Goal: Information Seeking & Learning: Understand process/instructions

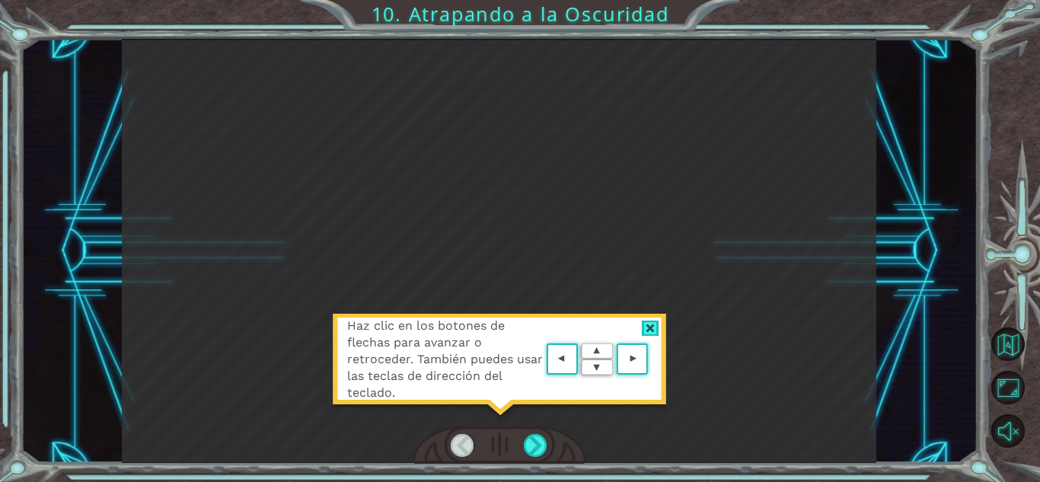
click at [655, 322] on div at bounding box center [651, 328] width 18 height 16
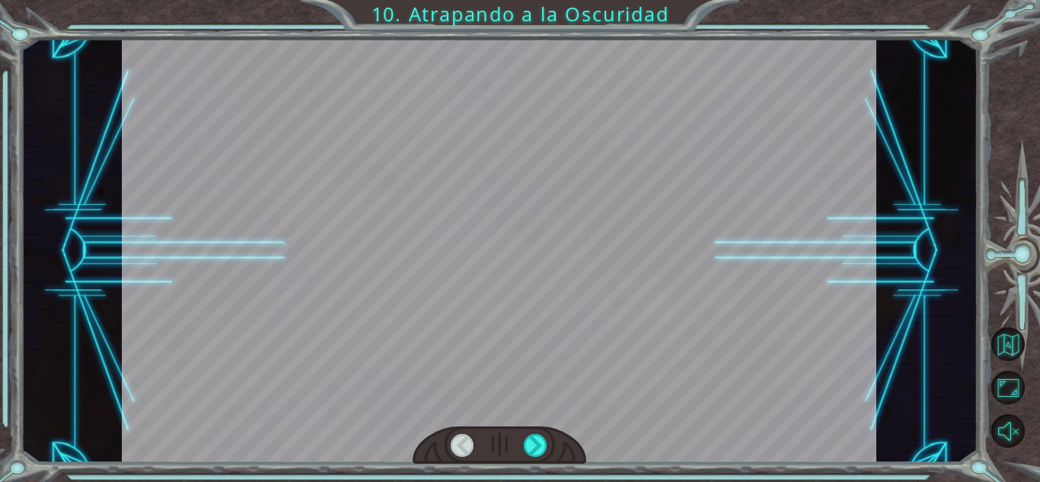
click at [502, 435] on div at bounding box center [499, 445] width 174 height 38
click at [538, 438] on div at bounding box center [536, 445] width 24 height 23
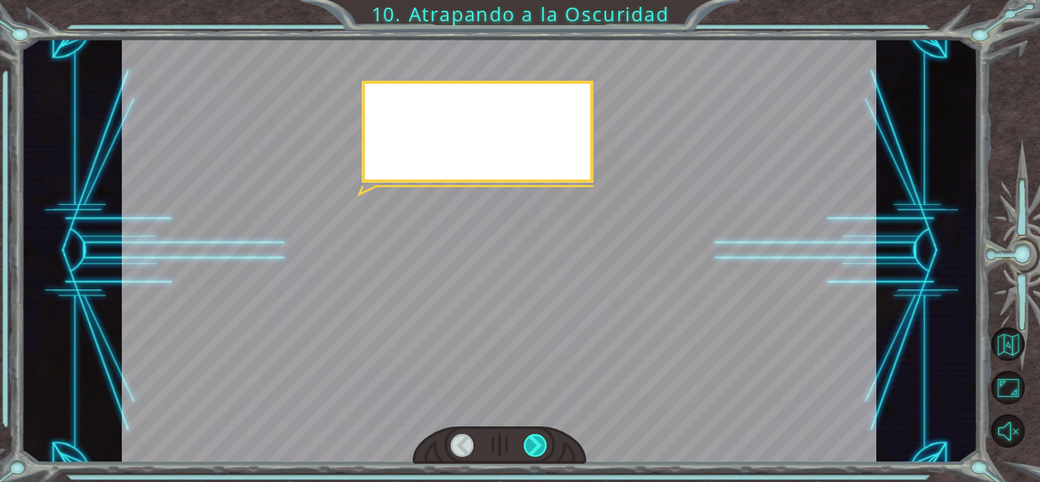
click at [538, 438] on div at bounding box center [536, 445] width 24 height 23
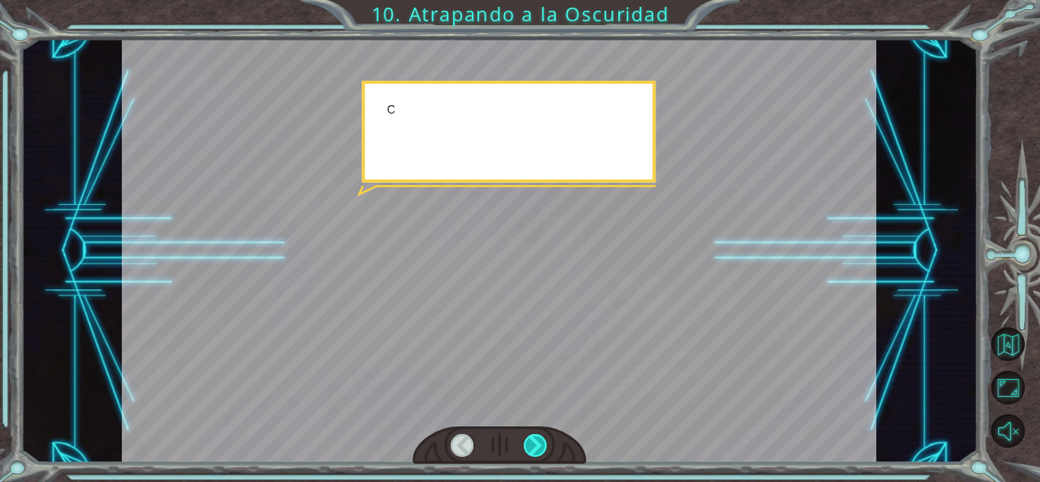
click at [538, 438] on div at bounding box center [536, 445] width 24 height 23
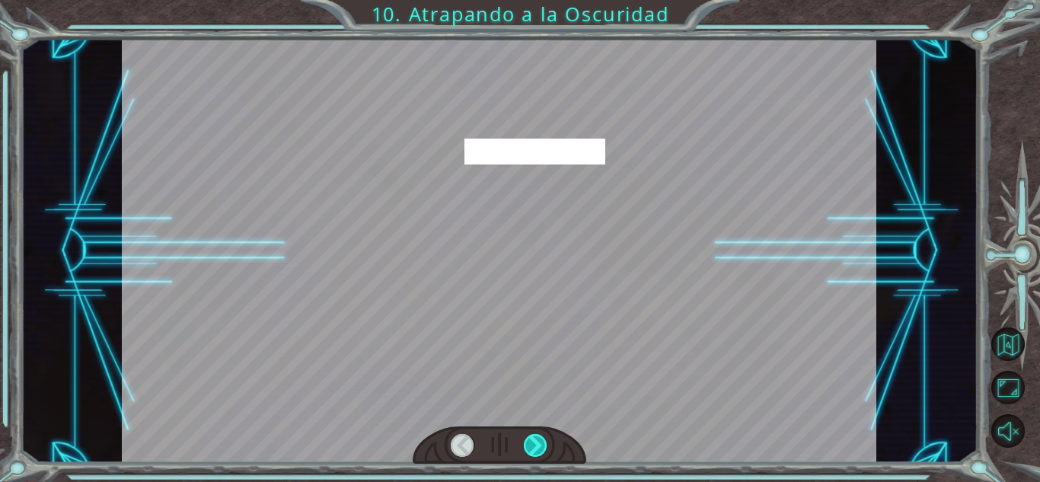
click at [538, 438] on div at bounding box center [536, 445] width 24 height 23
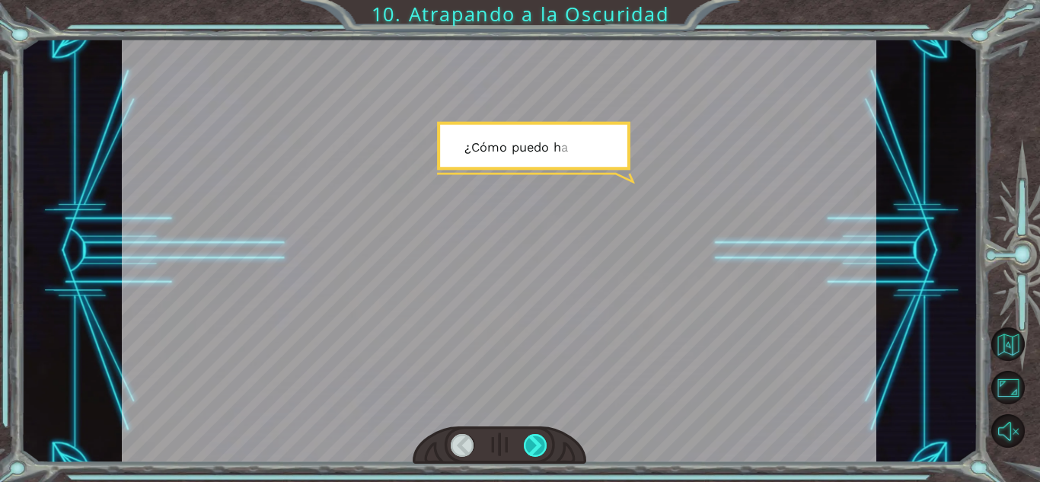
click at [538, 438] on div at bounding box center [536, 445] width 24 height 23
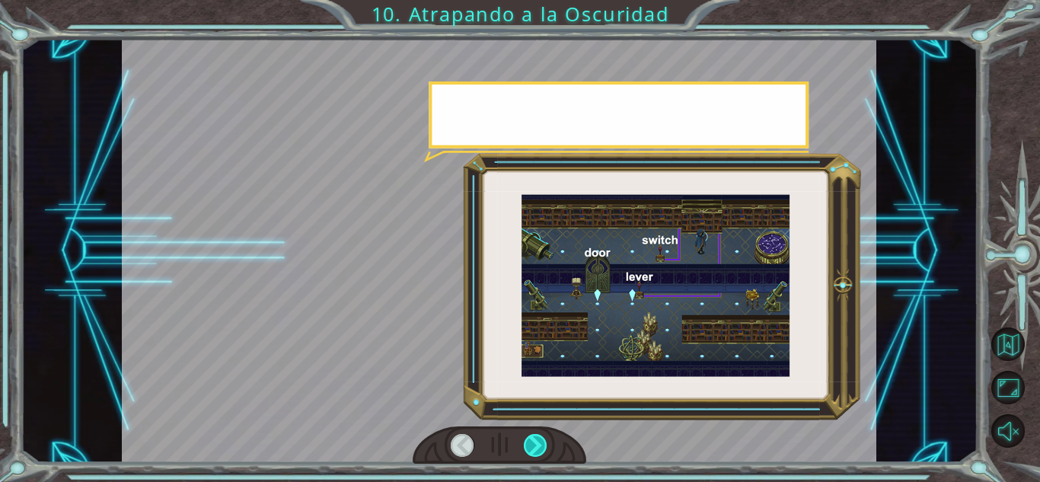
click at [538, 438] on div at bounding box center [536, 445] width 24 height 23
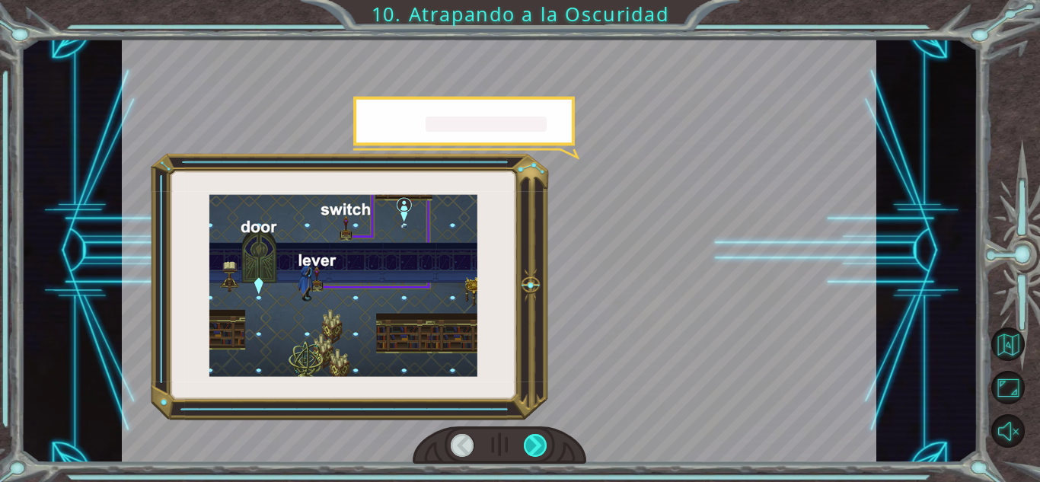
click at [538, 438] on div at bounding box center [536, 445] width 24 height 23
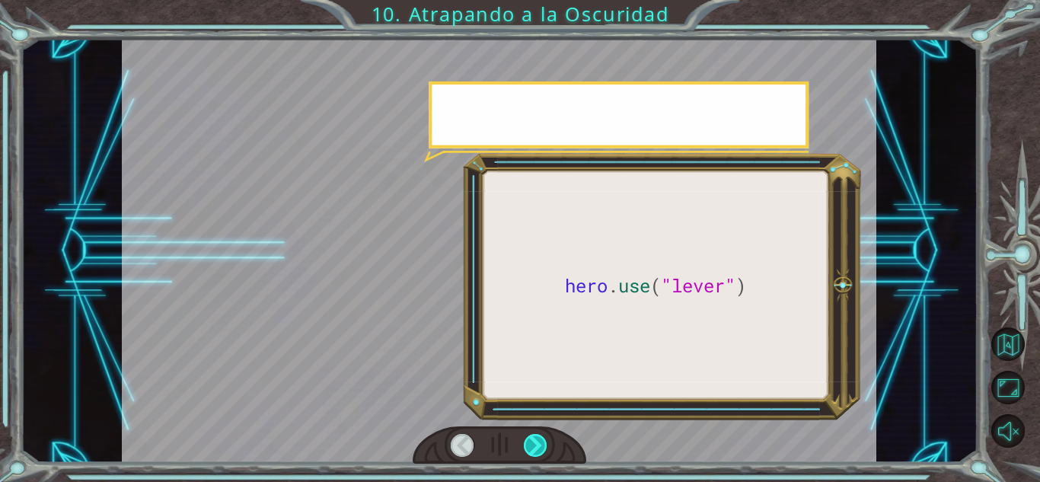
click at [538, 438] on div at bounding box center [536, 445] width 24 height 23
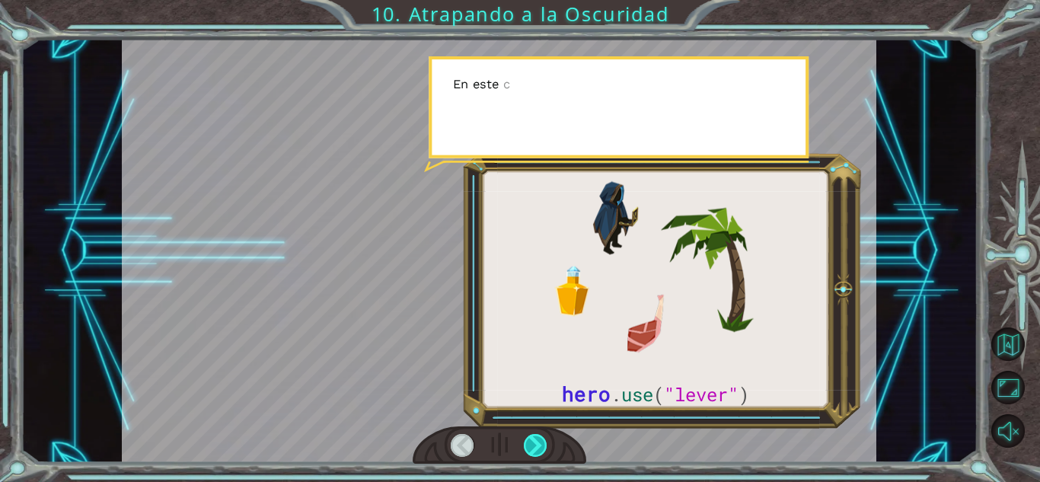
click at [538, 438] on div at bounding box center [536, 445] width 24 height 23
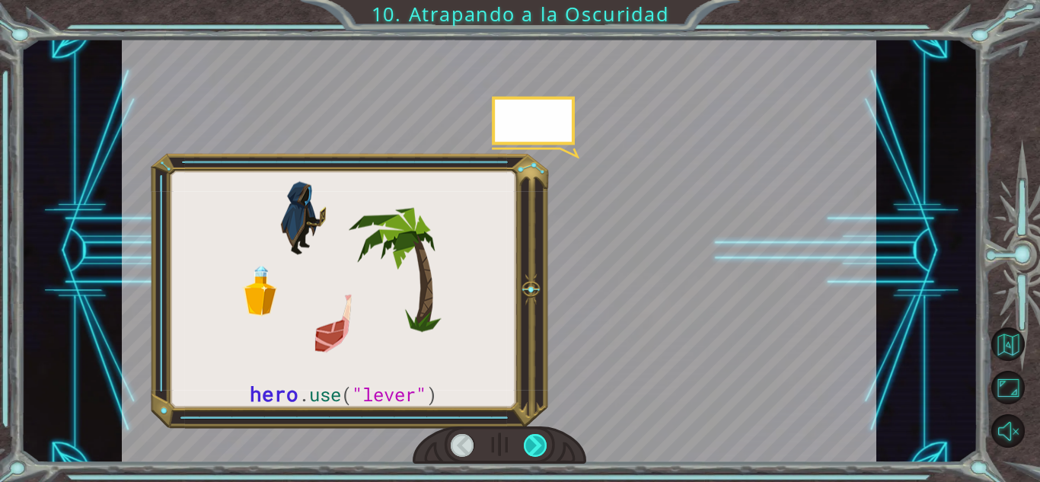
click at [538, 438] on div at bounding box center [536, 445] width 24 height 23
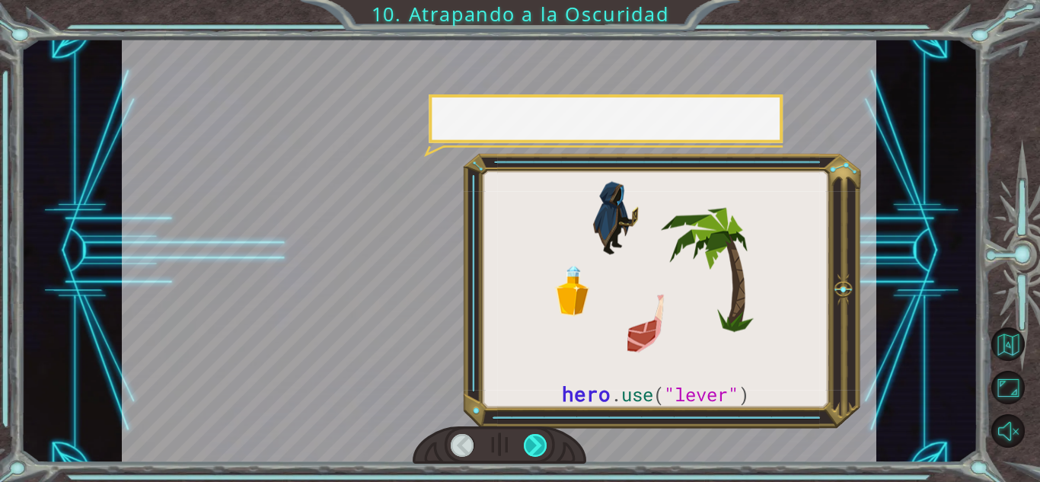
click at [538, 438] on div at bounding box center [536, 445] width 24 height 23
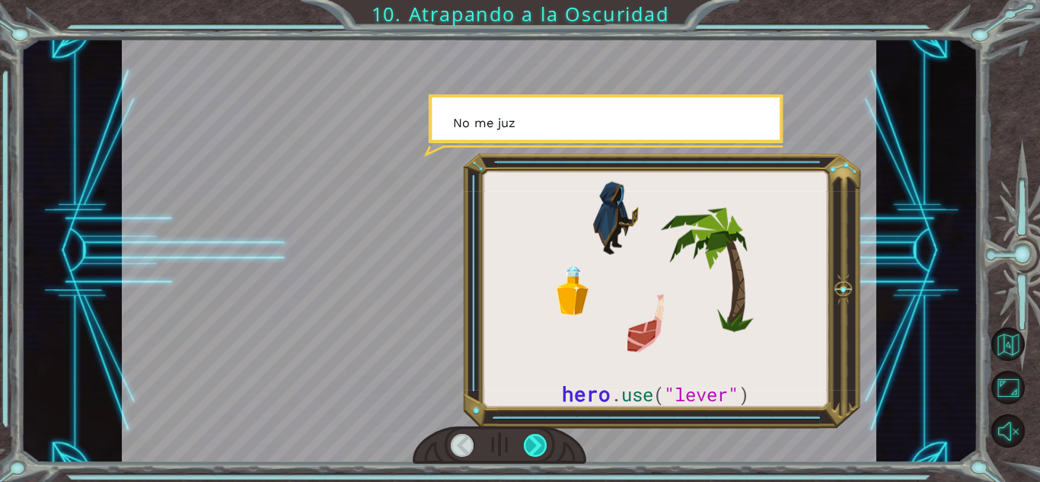
click at [538, 438] on div at bounding box center [536, 445] width 24 height 23
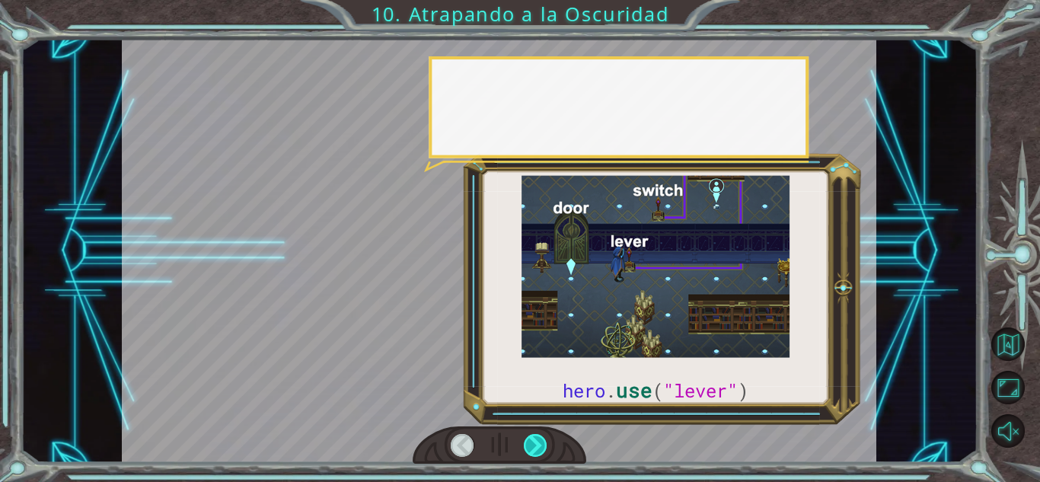
click at [538, 438] on div at bounding box center [536, 445] width 24 height 23
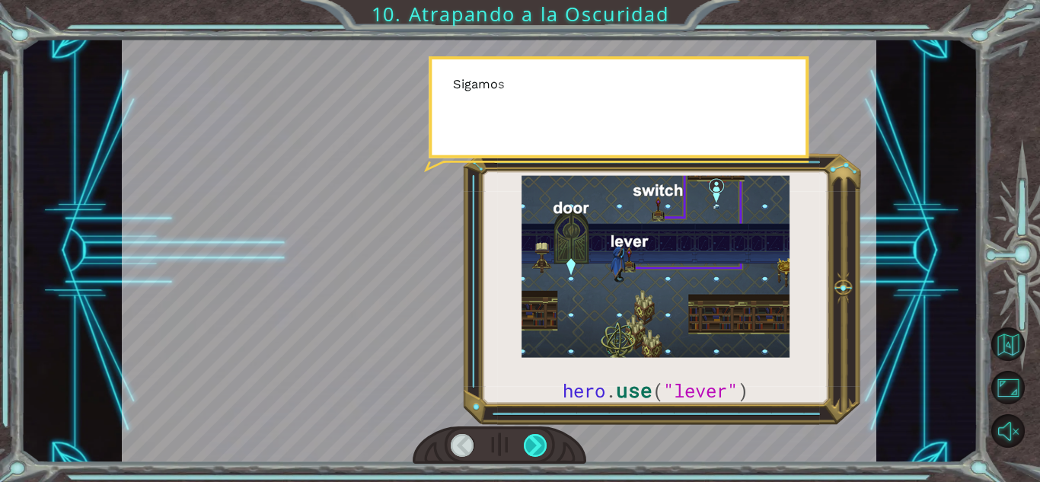
click at [538, 438] on div at bounding box center [536, 445] width 24 height 23
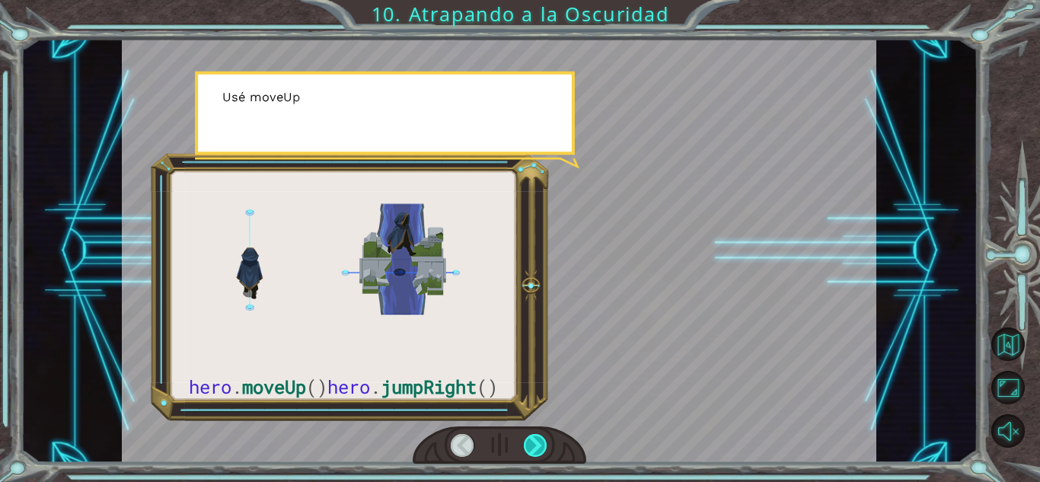
click at [538, 438] on div at bounding box center [536, 445] width 24 height 23
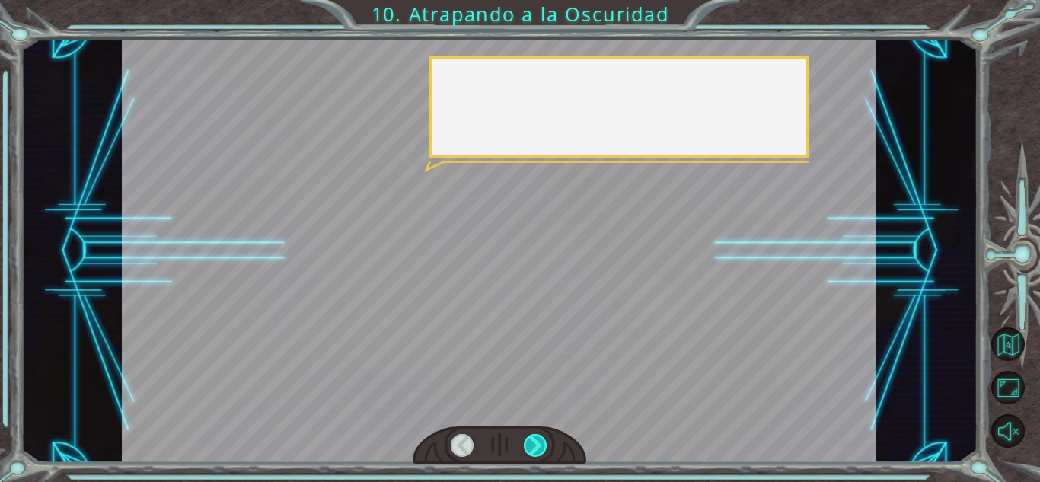
click at [538, 438] on div at bounding box center [536, 445] width 24 height 23
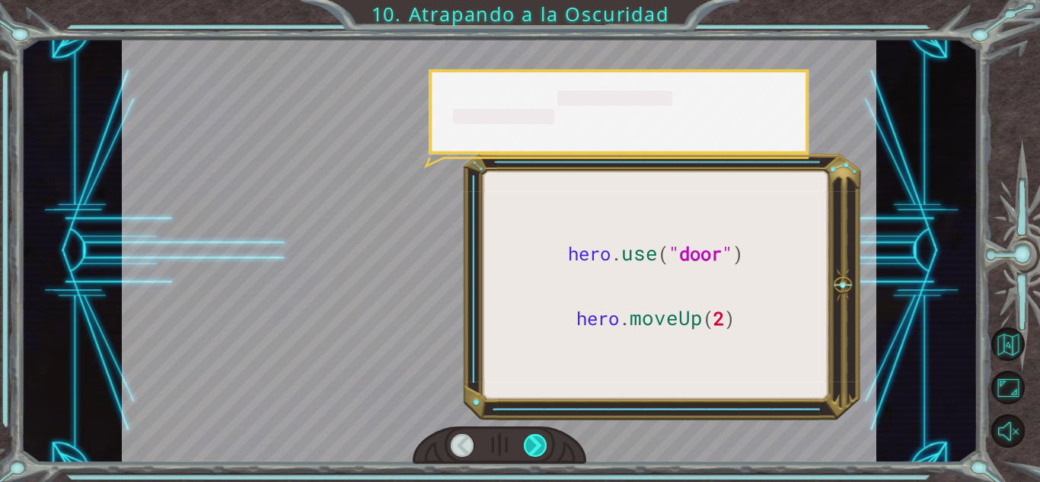
click at [538, 438] on div at bounding box center [536, 445] width 24 height 23
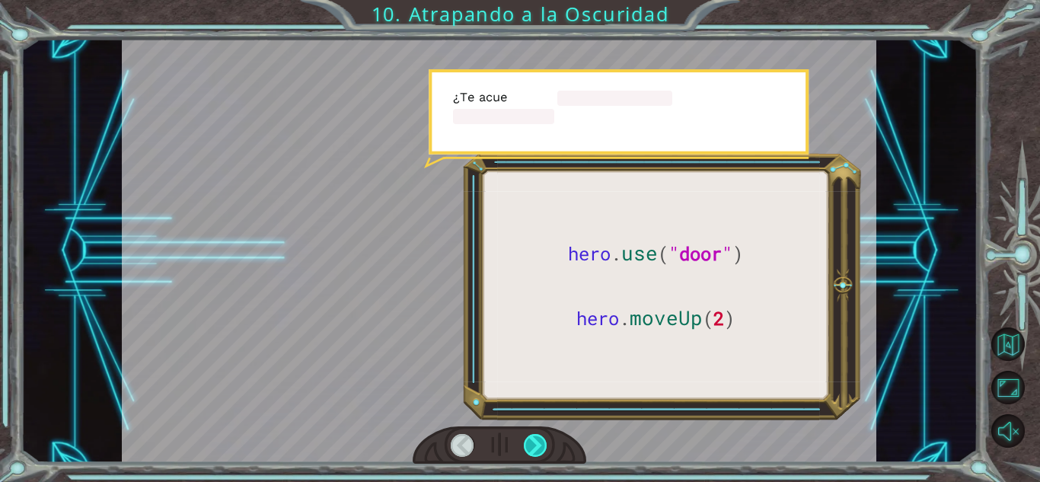
click at [538, 438] on div at bounding box center [536, 445] width 24 height 23
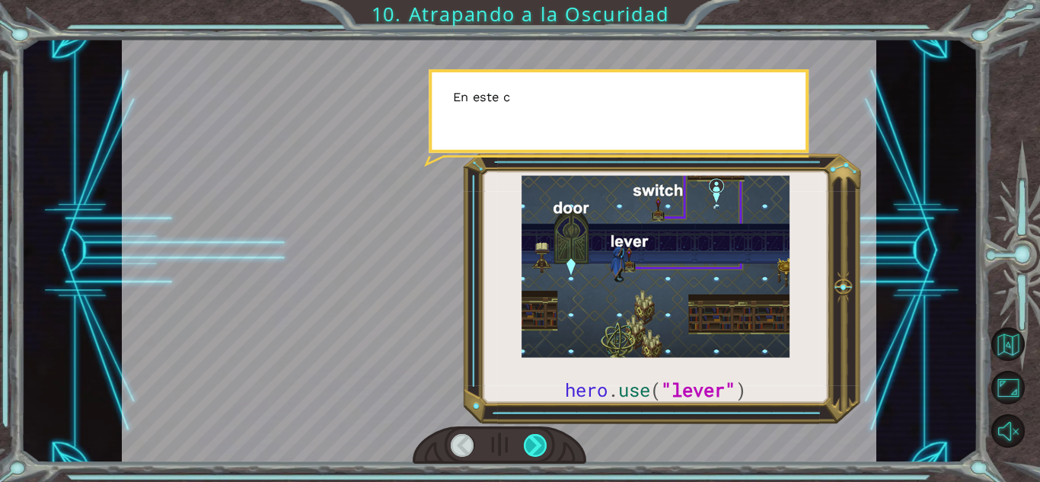
click at [538, 438] on div at bounding box center [536, 445] width 24 height 23
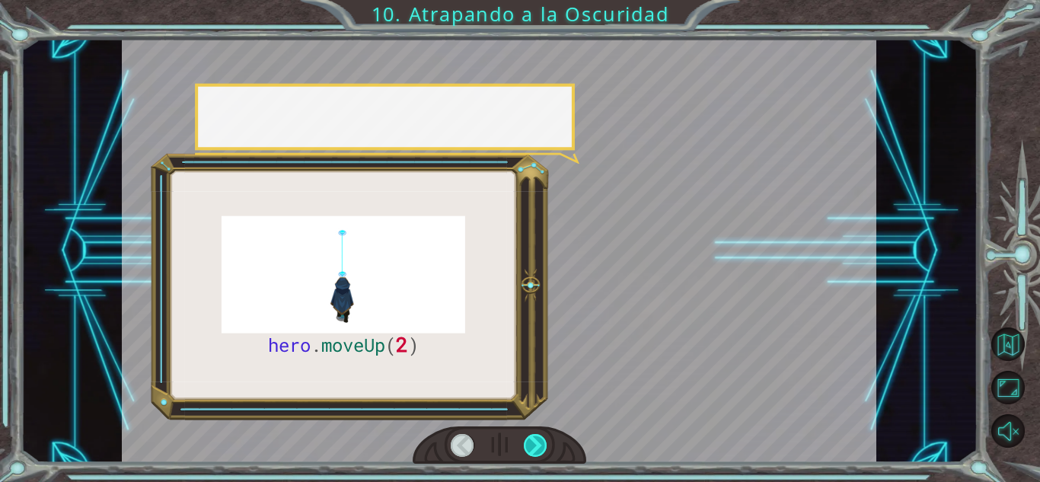
click at [538, 438] on div at bounding box center [536, 445] width 24 height 23
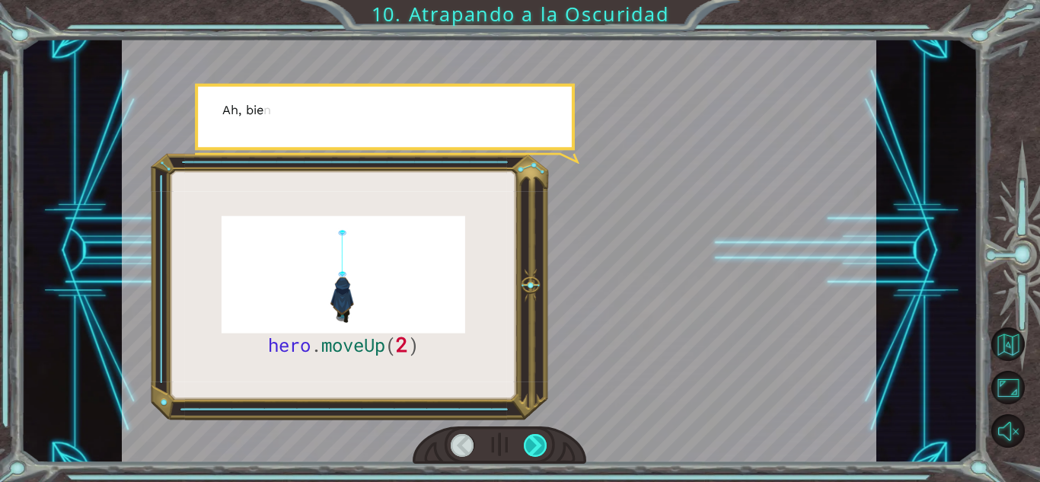
click at [538, 438] on div at bounding box center [536, 445] width 24 height 23
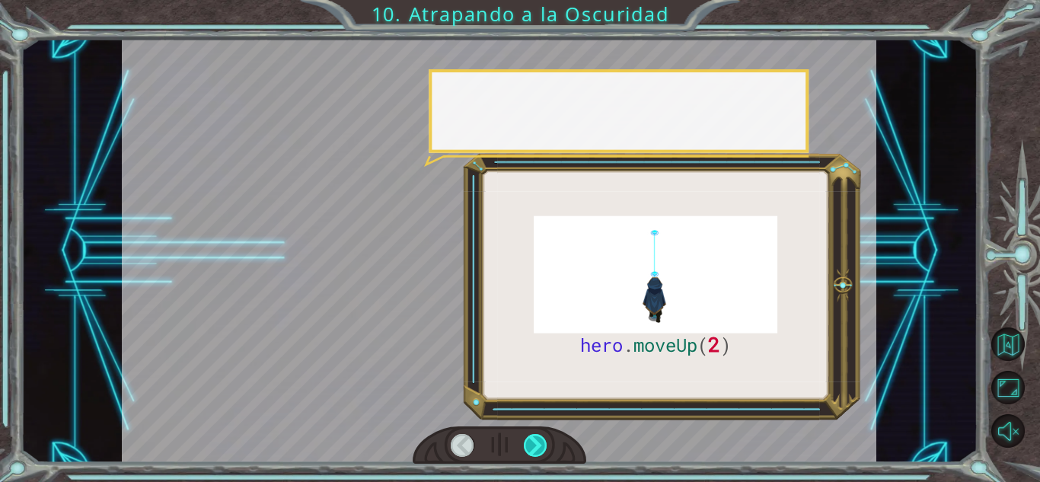
click at [538, 438] on div at bounding box center [536, 445] width 24 height 23
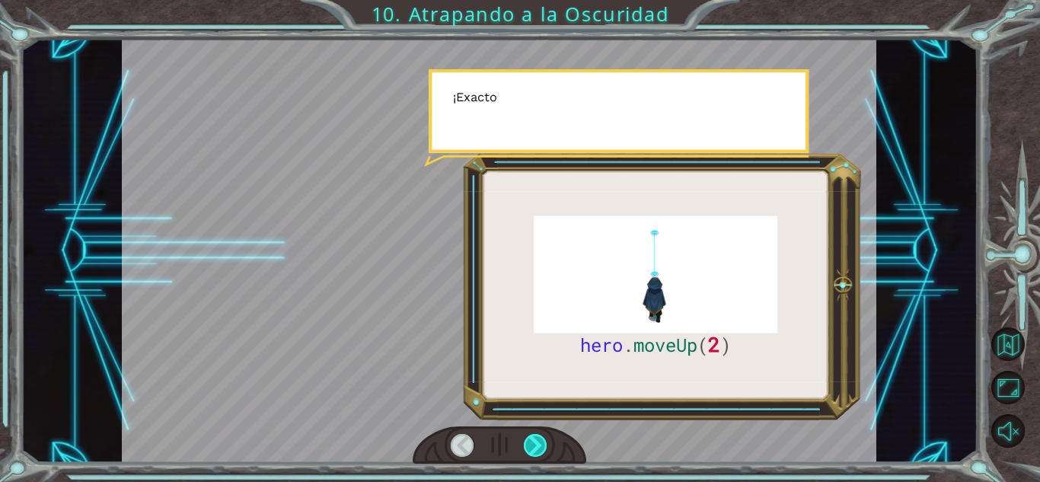
click at [538, 438] on div at bounding box center [536, 445] width 24 height 23
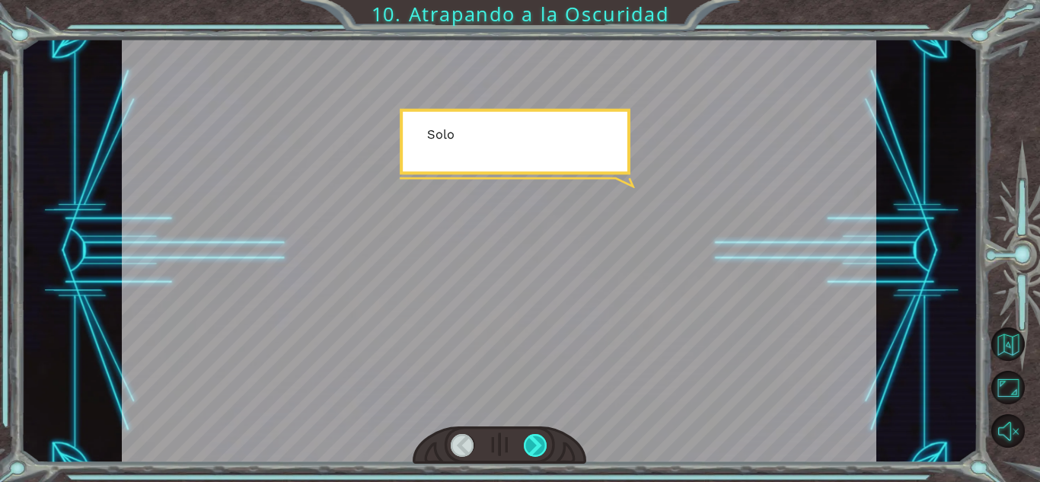
click at [538, 438] on div at bounding box center [536, 445] width 24 height 23
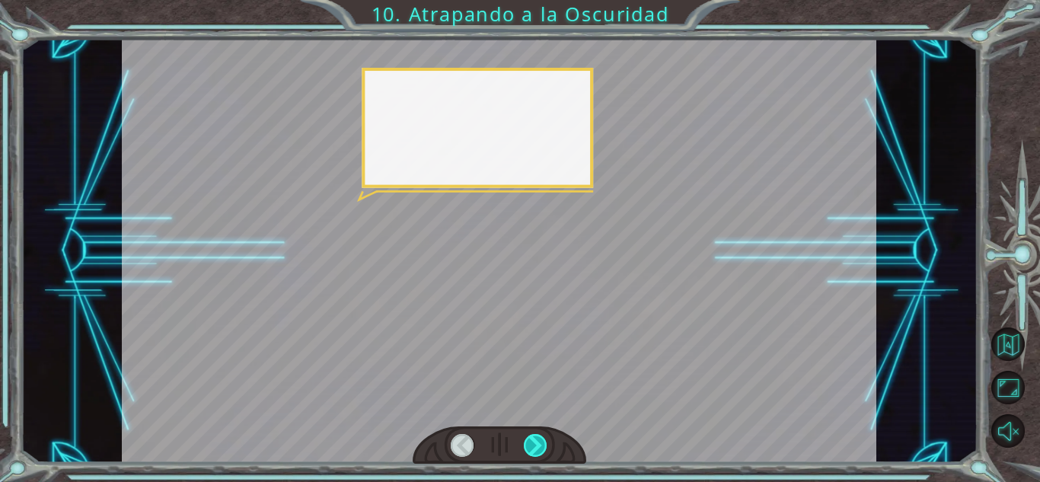
click at [538, 438] on div at bounding box center [536, 445] width 24 height 23
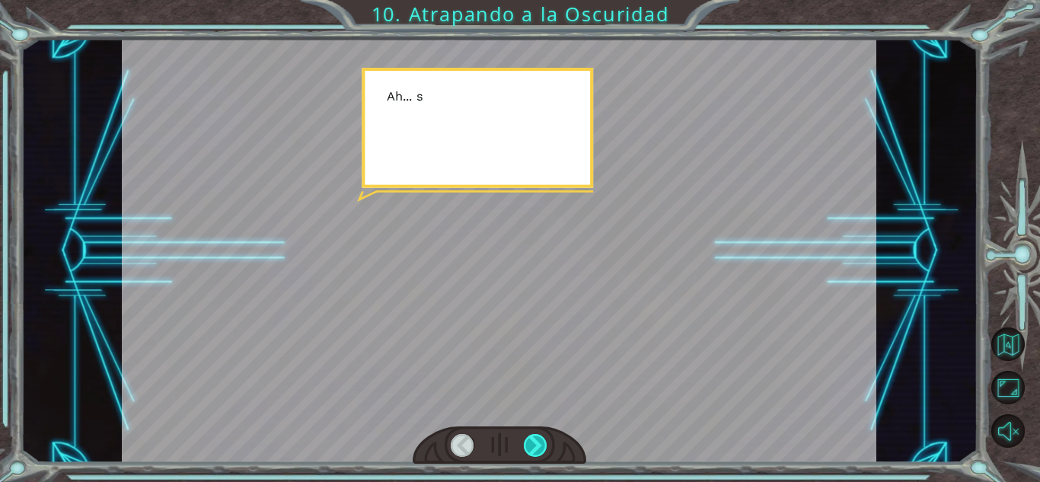
click at [538, 438] on div at bounding box center [536, 445] width 24 height 23
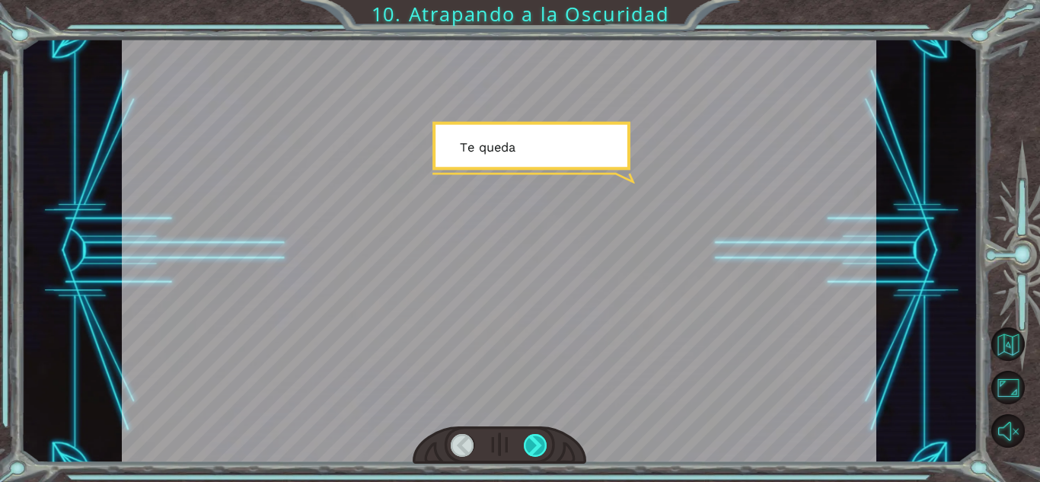
click at [538, 438] on div at bounding box center [536, 445] width 24 height 23
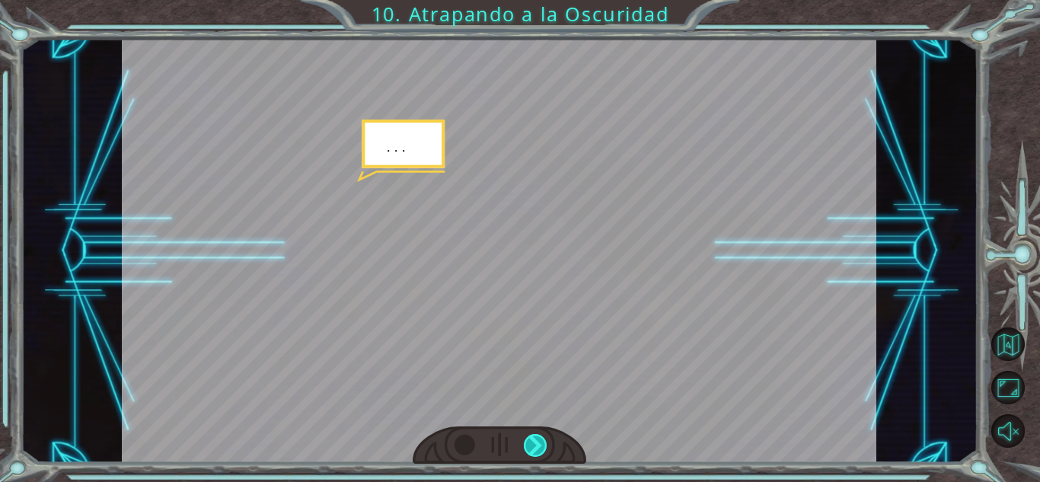
click at [538, 438] on div at bounding box center [536, 445] width 24 height 23
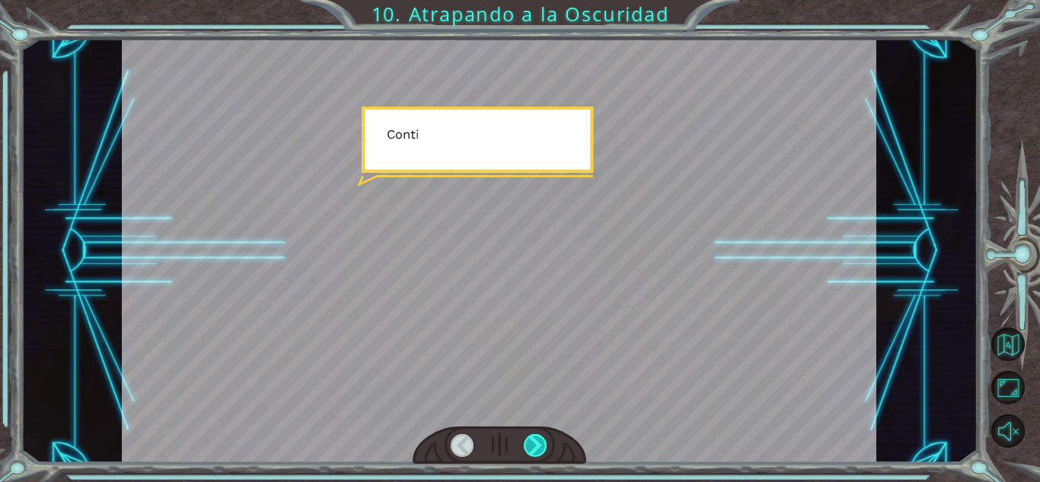
click at [538, 438] on div at bounding box center [536, 445] width 24 height 23
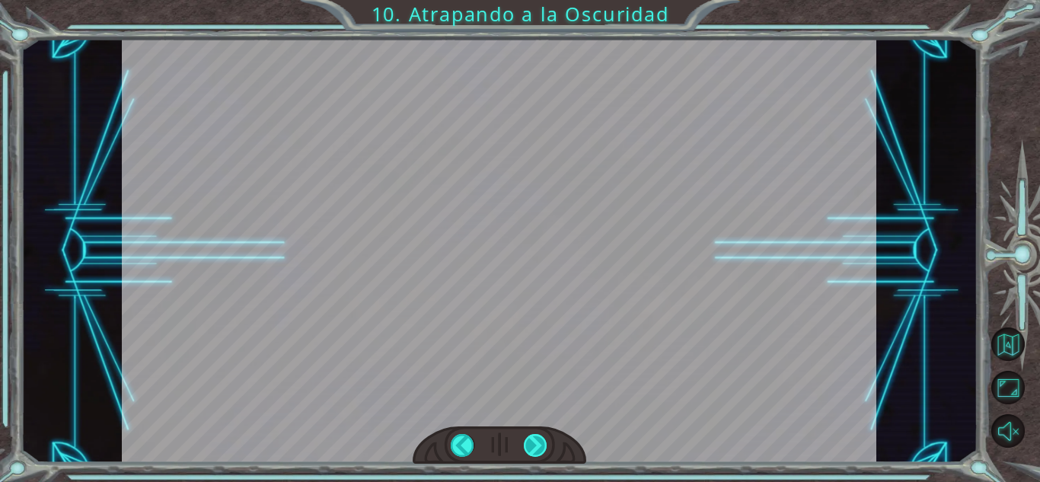
click at [538, 438] on div at bounding box center [536, 445] width 24 height 23
click at [538, 0] on div "hero . moveUp ( 2 ) A n t e s d e a t r a p a r a l a O s c u r i d a d c o n c…" at bounding box center [520, 0] width 1040 height 0
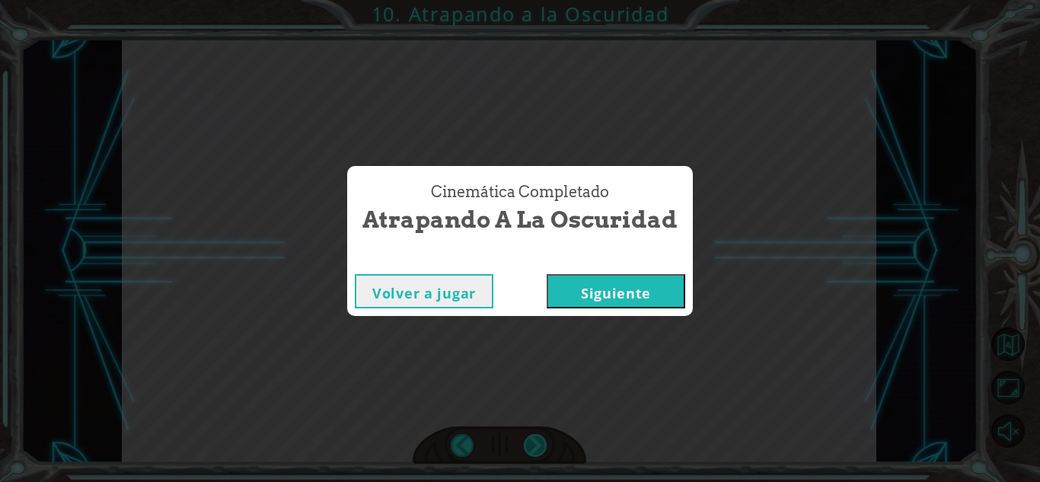
click at [538, 438] on div "Cinemática Completado Atrapando a la Oscuridad Volver a jugar [GEOGRAPHIC_DATA]" at bounding box center [520, 241] width 1040 height 482
click at [626, 298] on button "Siguiente" at bounding box center [615, 291] width 139 height 34
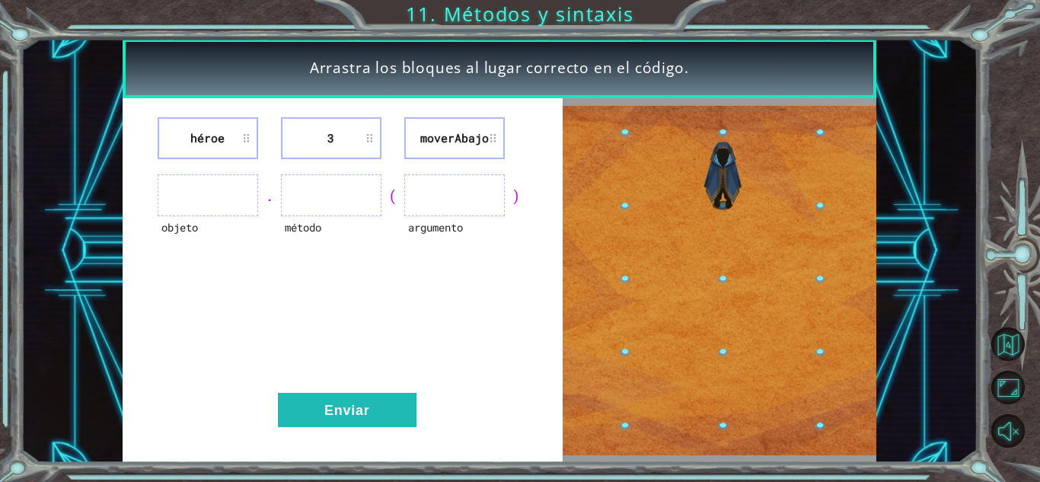
click at [374, 146] on li "3" at bounding box center [331, 138] width 100 height 42
click at [474, 153] on li "moverAbajo" at bounding box center [454, 138] width 100 height 42
click at [239, 167] on div "héroe 3 moverAbajo objeto . método ( argumento ) Enviar" at bounding box center [343, 280] width 440 height 365
click at [241, 189] on ul at bounding box center [208, 195] width 100 height 42
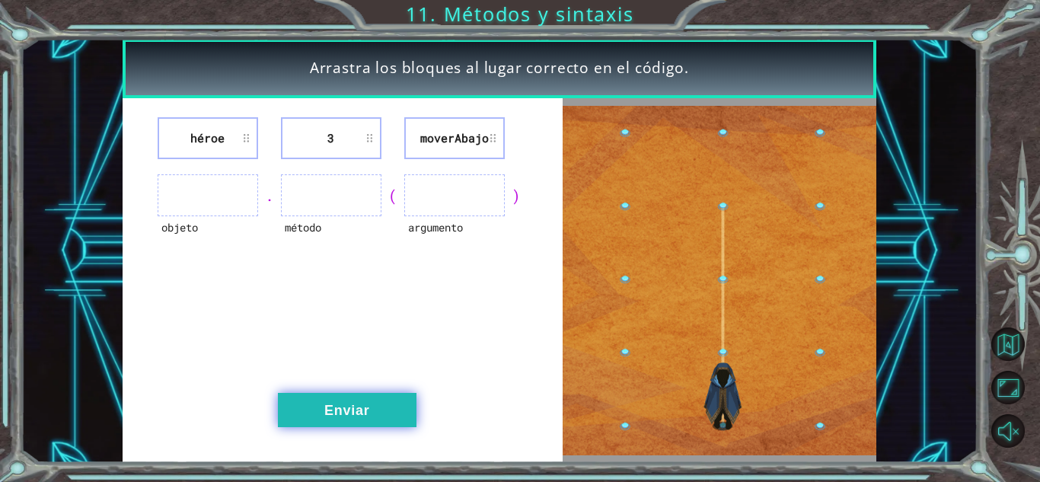
click at [369, 416] on button "Enviar" at bounding box center [347, 410] width 139 height 34
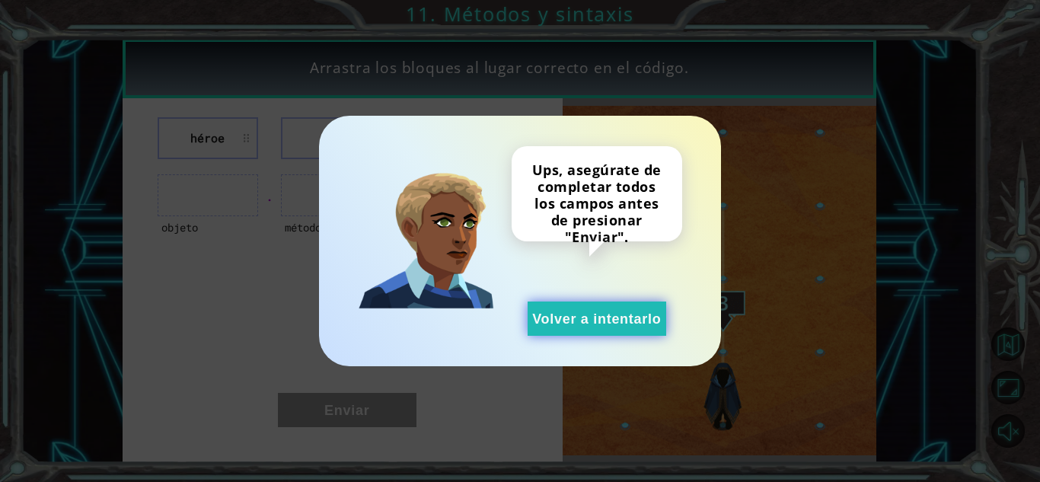
click at [578, 323] on button "Volver a intentarlo" at bounding box center [596, 318] width 139 height 34
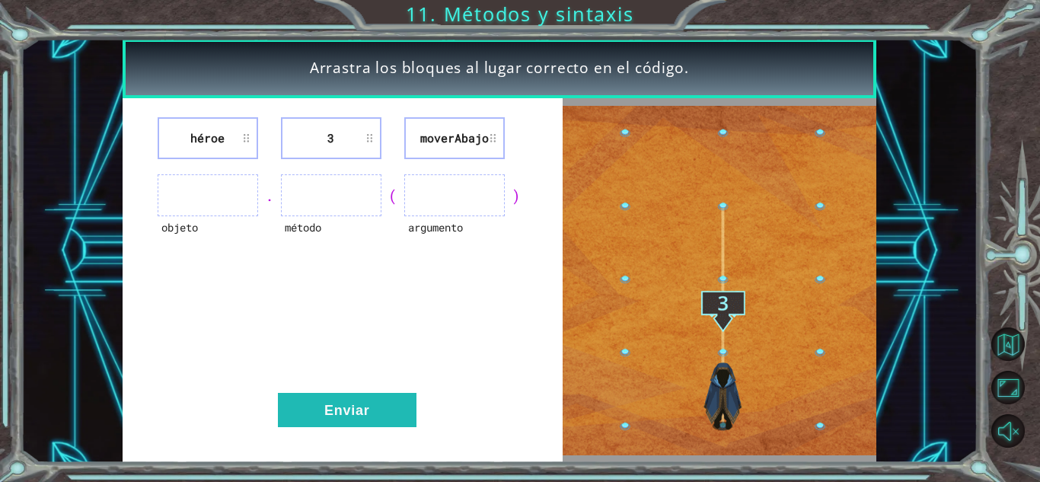
click at [180, 191] on ul at bounding box center [208, 195] width 100 height 42
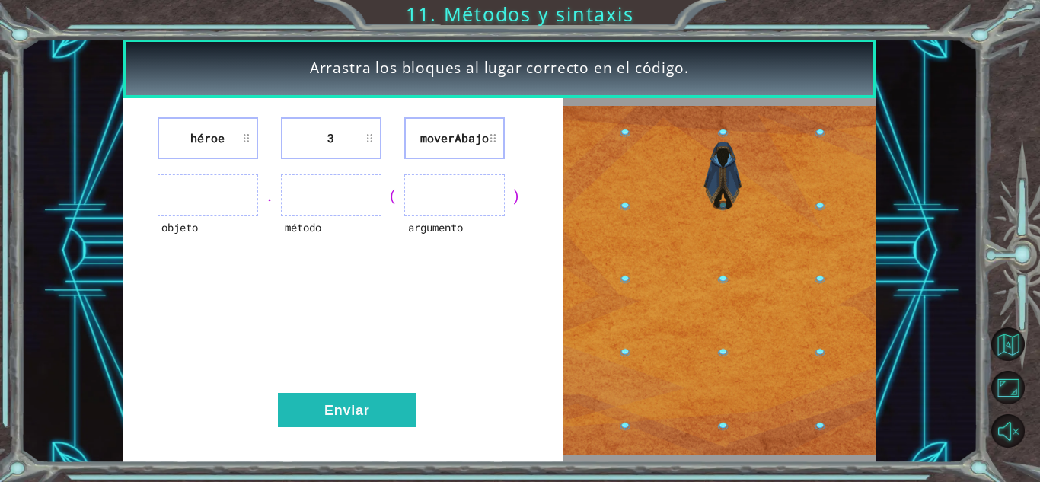
click at [390, 194] on div "(" at bounding box center [392, 195] width 23 height 21
drag, startPoint x: 390, startPoint y: 194, endPoint x: 421, endPoint y: 202, distance: 32.1
click at [420, 202] on div "objeto . método ( argumento )" at bounding box center [343, 195] width 402 height 42
click at [429, 200] on ul at bounding box center [454, 195] width 100 height 42
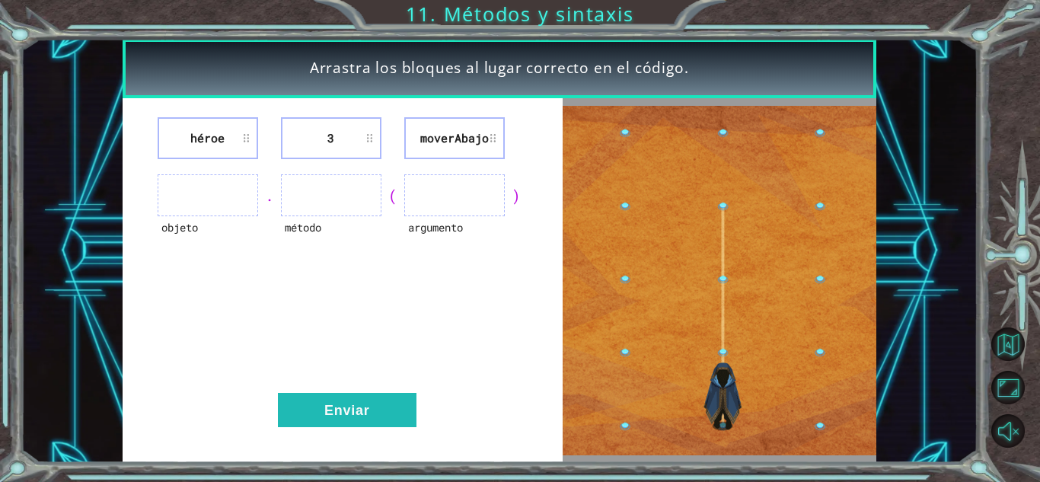
click at [429, 200] on ul at bounding box center [454, 195] width 100 height 42
click at [350, 139] on li "3" at bounding box center [331, 138] width 100 height 42
click at [368, 145] on li "3" at bounding box center [331, 138] width 100 height 42
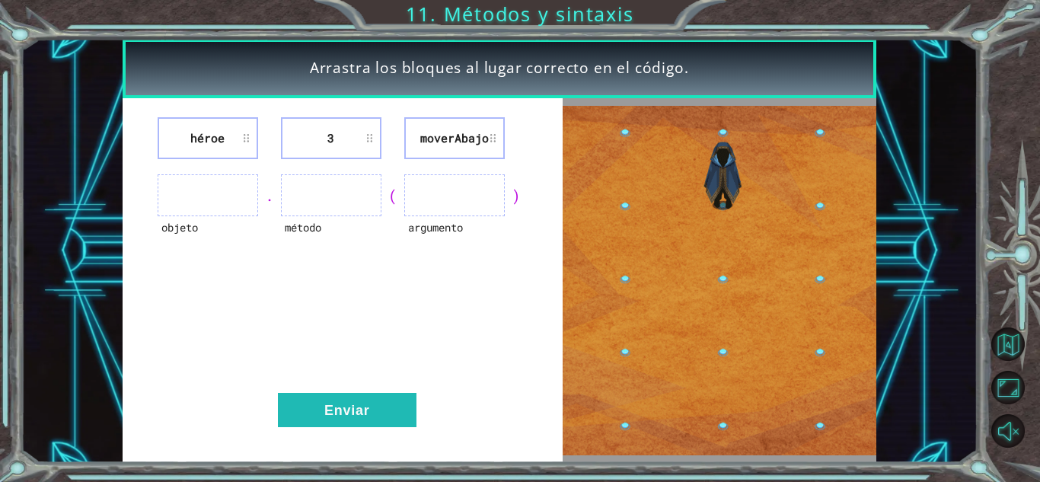
click at [363, 132] on li "3" at bounding box center [331, 138] width 100 height 42
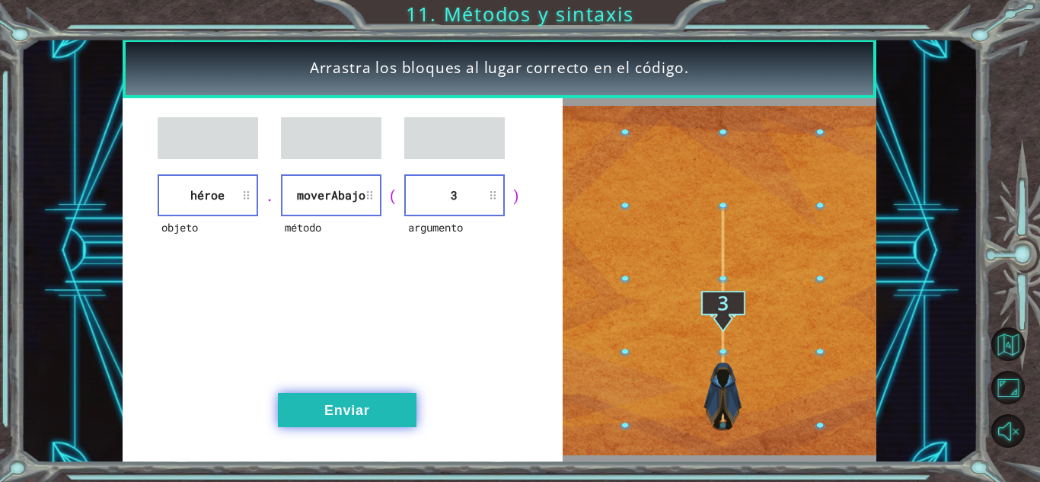
click at [388, 406] on button "Enviar" at bounding box center [347, 410] width 139 height 34
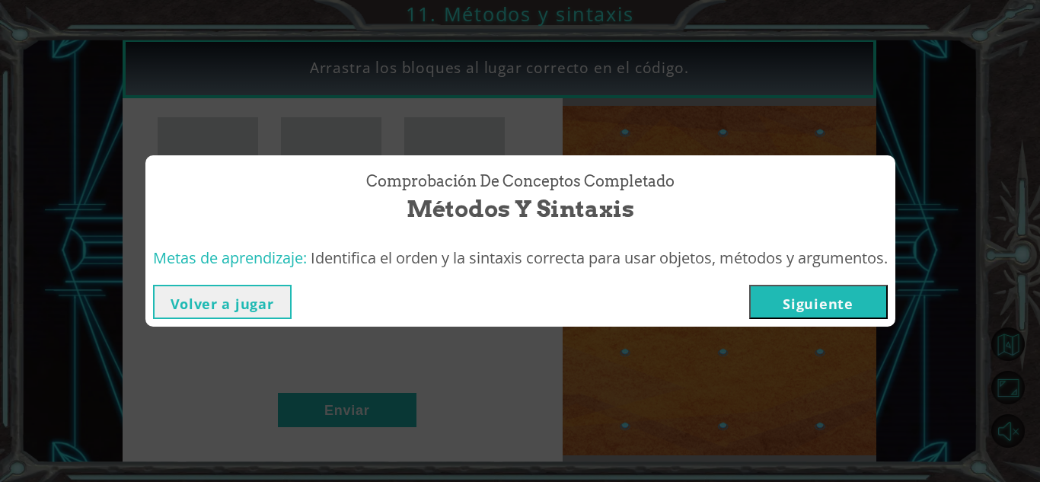
click at [845, 308] on button "Siguiente" at bounding box center [818, 302] width 139 height 34
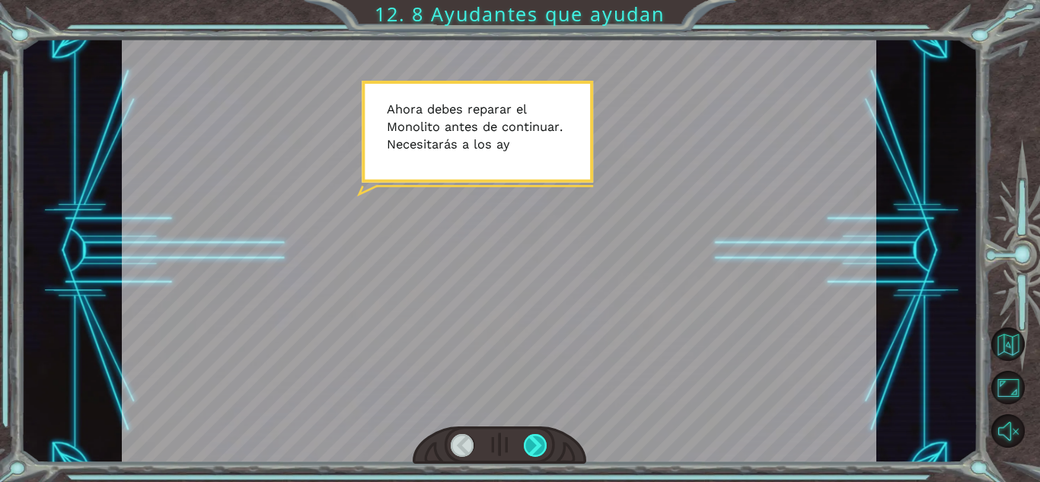
click at [545, 445] on div at bounding box center [536, 445] width 24 height 23
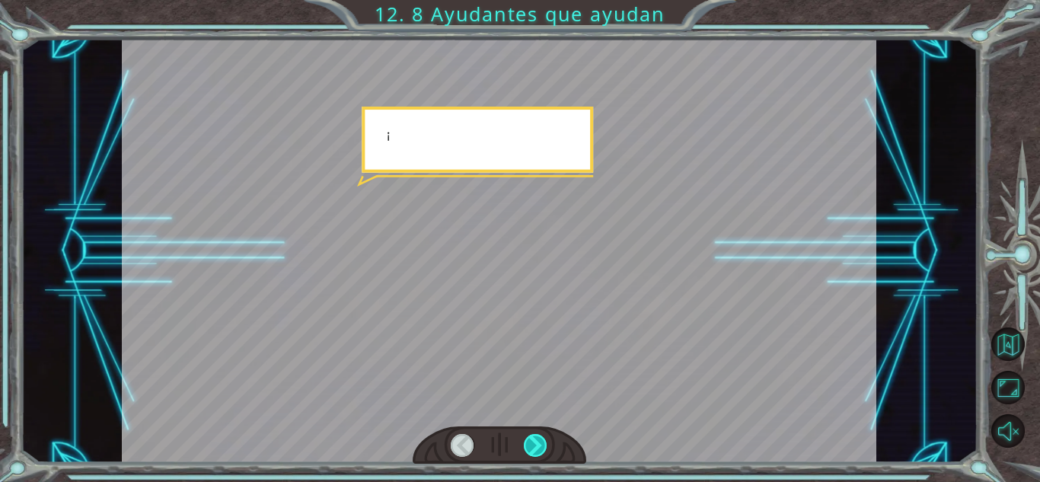
click at [545, 445] on div at bounding box center [536, 445] width 24 height 23
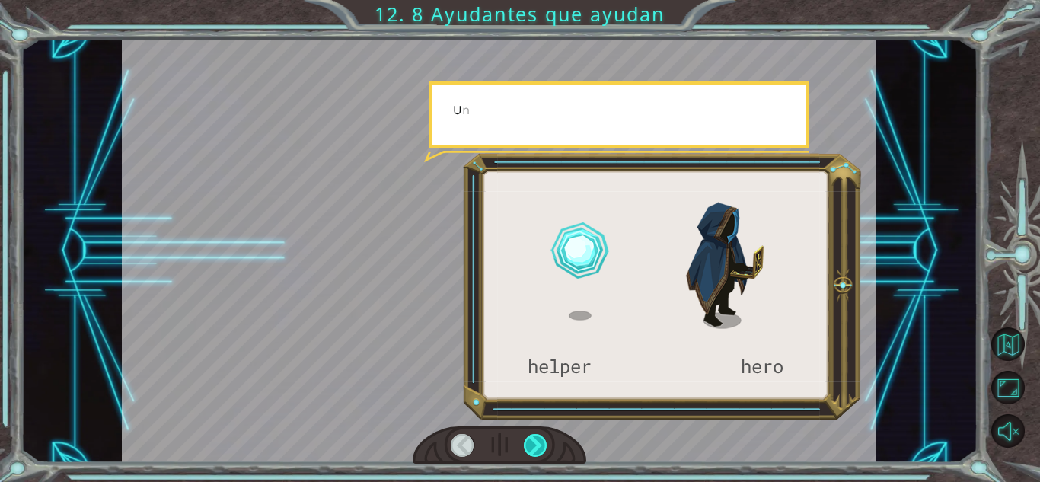
click at [545, 445] on div at bounding box center [536, 445] width 24 height 23
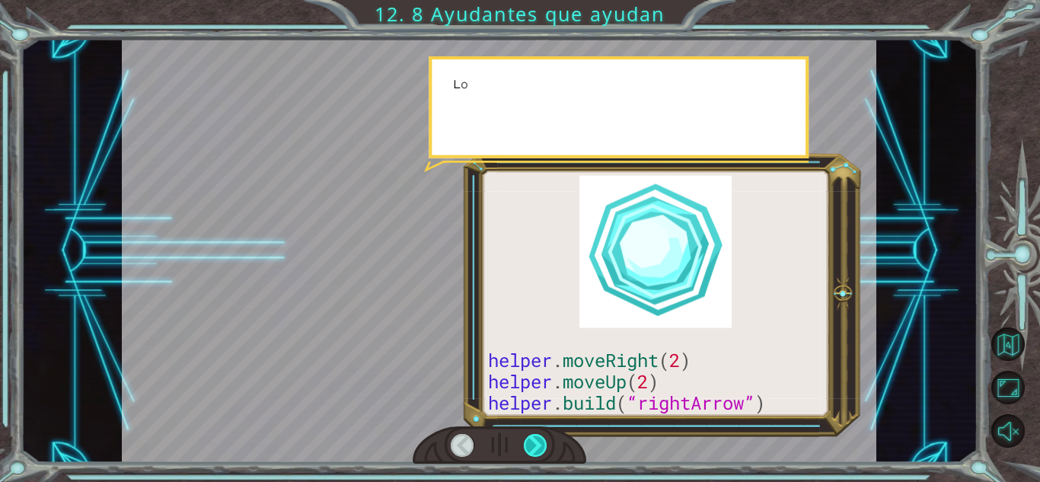
click at [545, 445] on div at bounding box center [536, 445] width 24 height 23
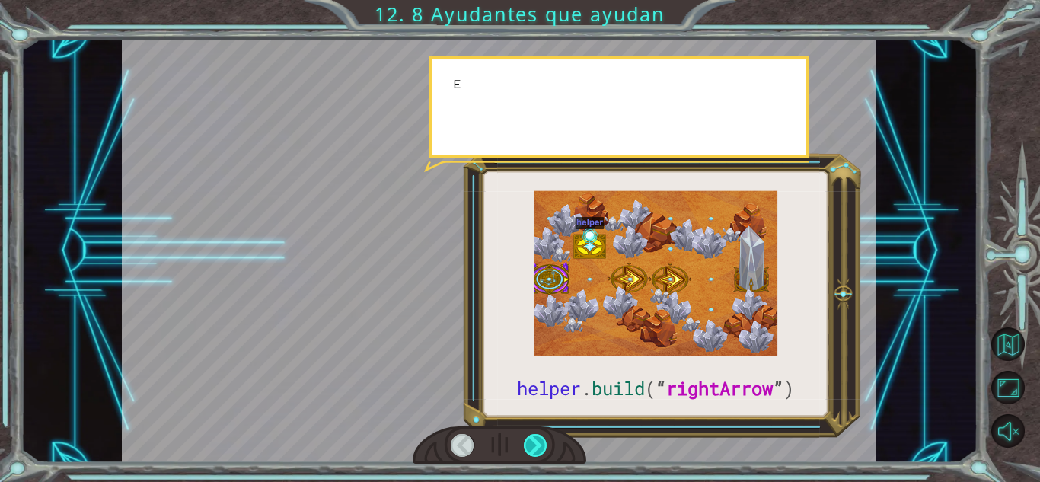
click at [545, 445] on div at bounding box center [536, 445] width 24 height 23
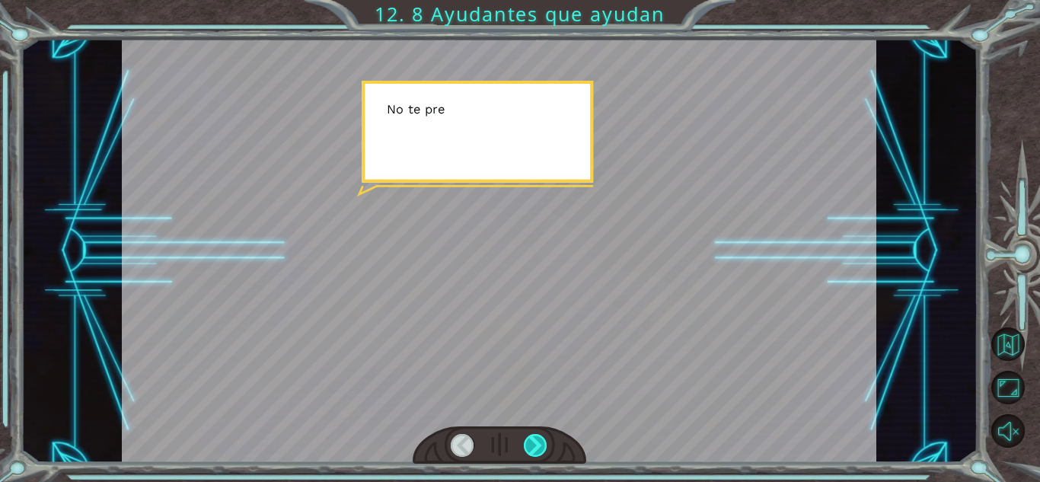
click at [545, 445] on div at bounding box center [536, 445] width 24 height 23
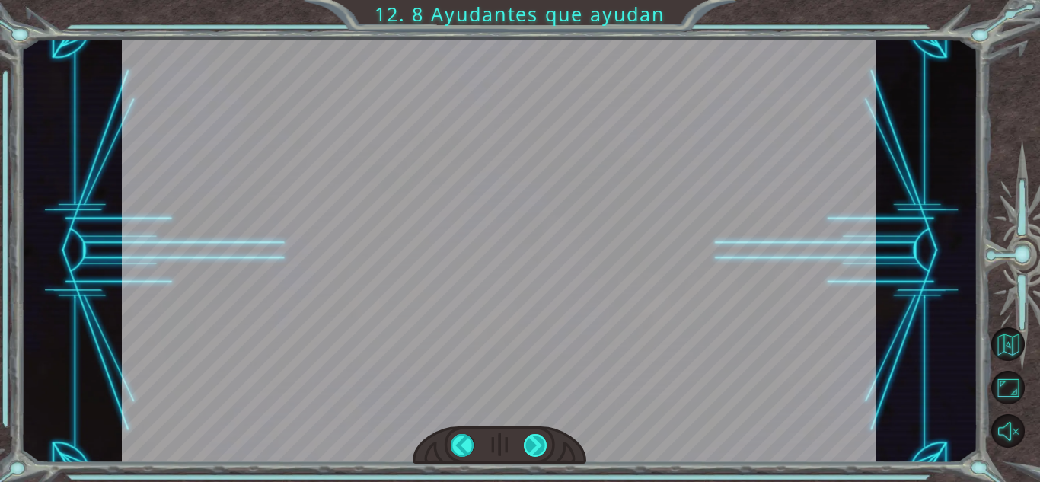
click at [545, 445] on div at bounding box center [536, 445] width 24 height 23
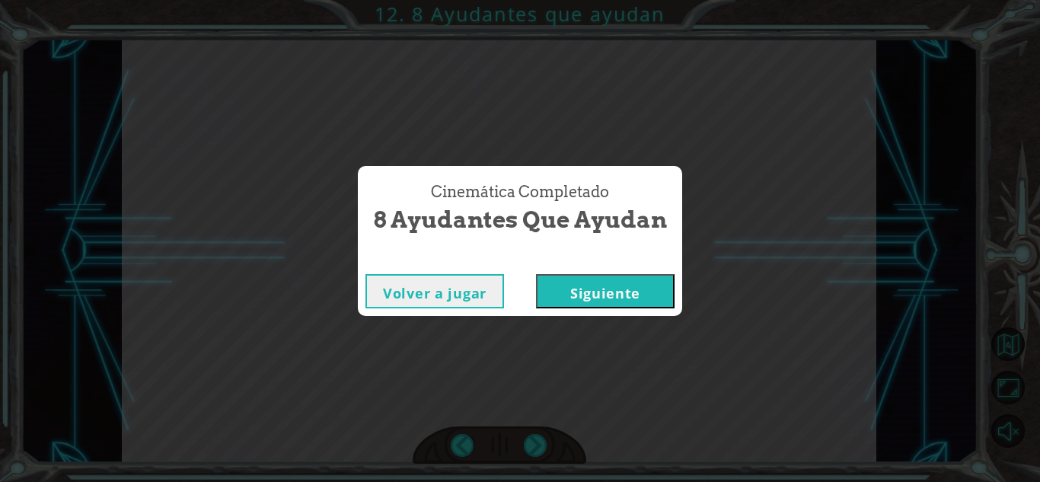
click at [602, 308] on div "Volver a jugar [GEOGRAPHIC_DATA]" at bounding box center [520, 290] width 324 height 49
click at [597, 297] on button "Siguiente" at bounding box center [605, 291] width 139 height 34
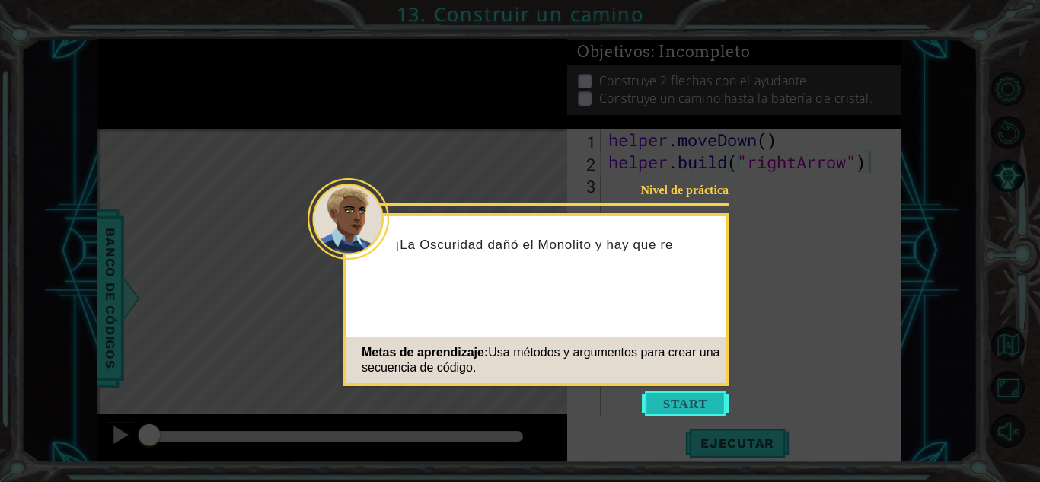
click at [671, 400] on button "Start" at bounding box center [685, 403] width 87 height 24
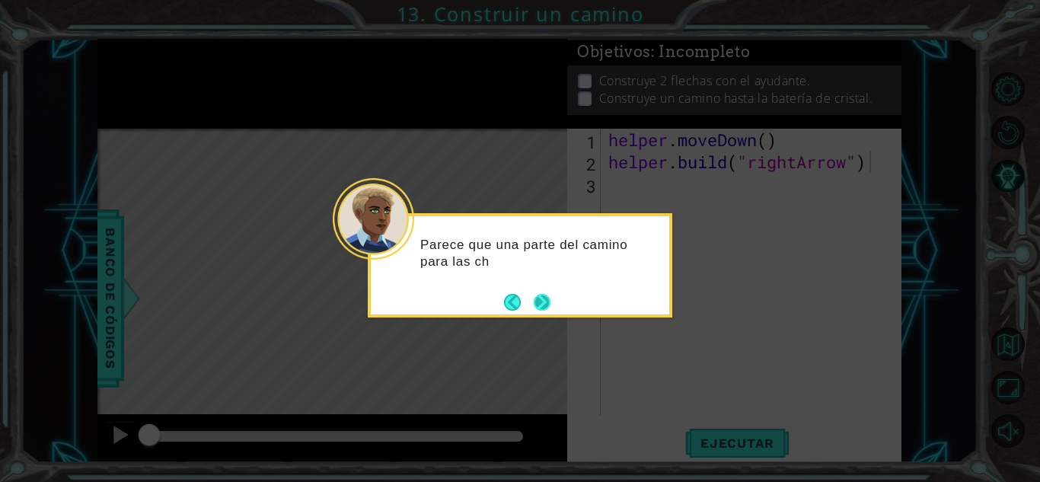
click at [548, 297] on button "Next" at bounding box center [541, 302] width 17 height 17
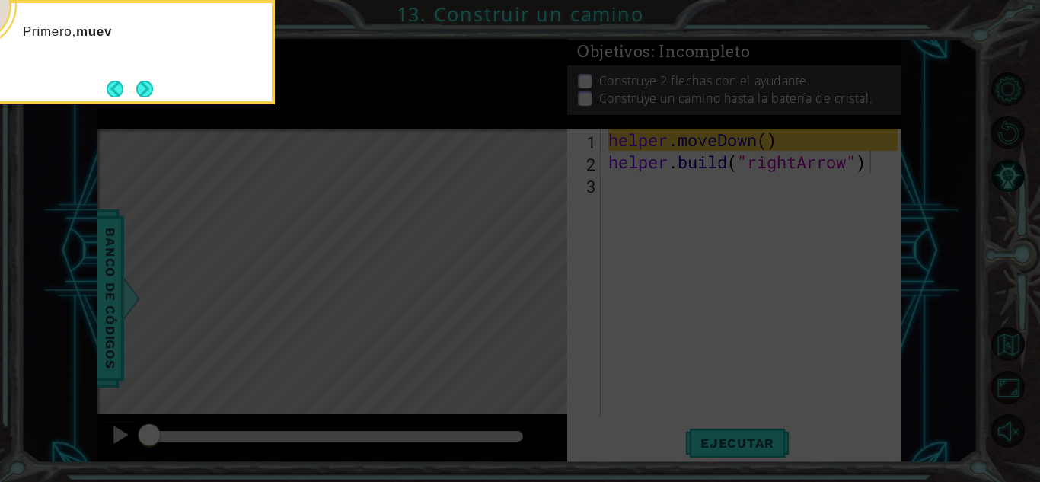
click at [524, 284] on icon at bounding box center [520, 72] width 1040 height 820
click at [143, 88] on button "Next" at bounding box center [144, 89] width 17 height 17
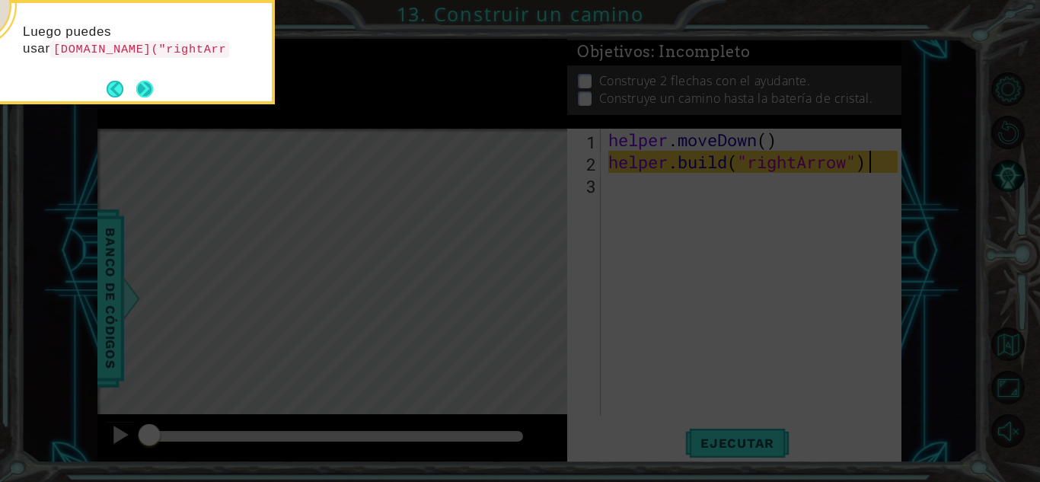
click at [143, 81] on button "Next" at bounding box center [145, 88] width 27 height 27
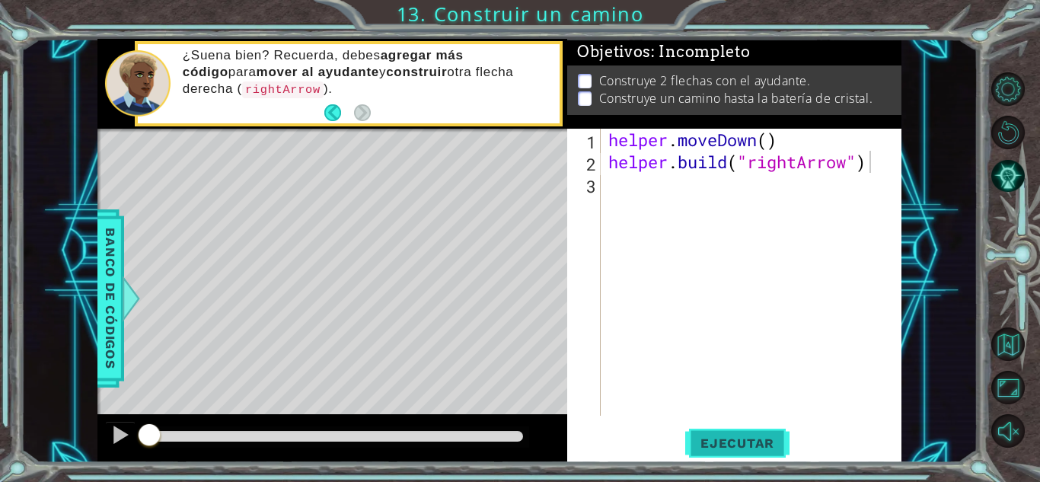
click at [700, 435] on span "Ejecutar" at bounding box center [737, 442] width 104 height 15
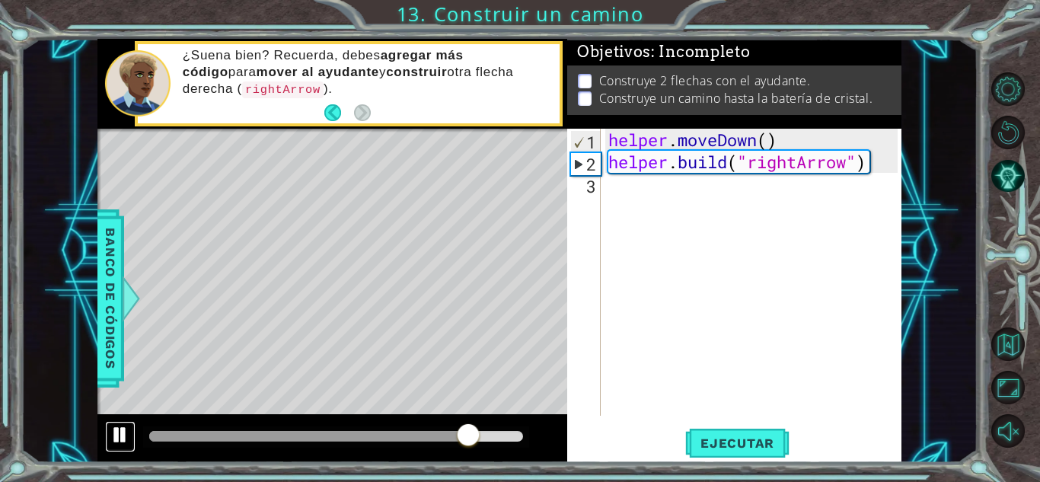
click at [108, 435] on button at bounding box center [120, 436] width 30 height 31
click at [640, 183] on div "helper . moveDown ( ) helper . build ( "rightArrow" )" at bounding box center [755, 294] width 300 height 331
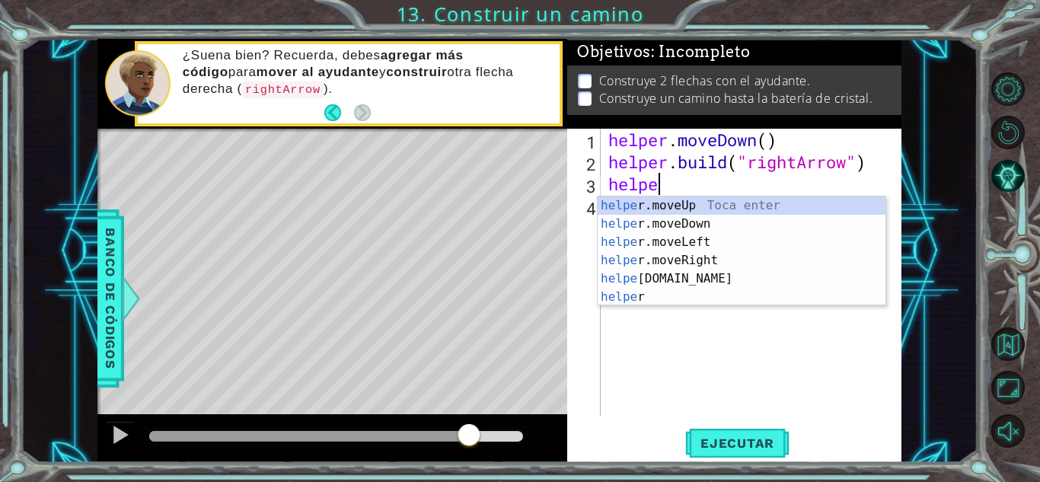
scroll to position [0, 2]
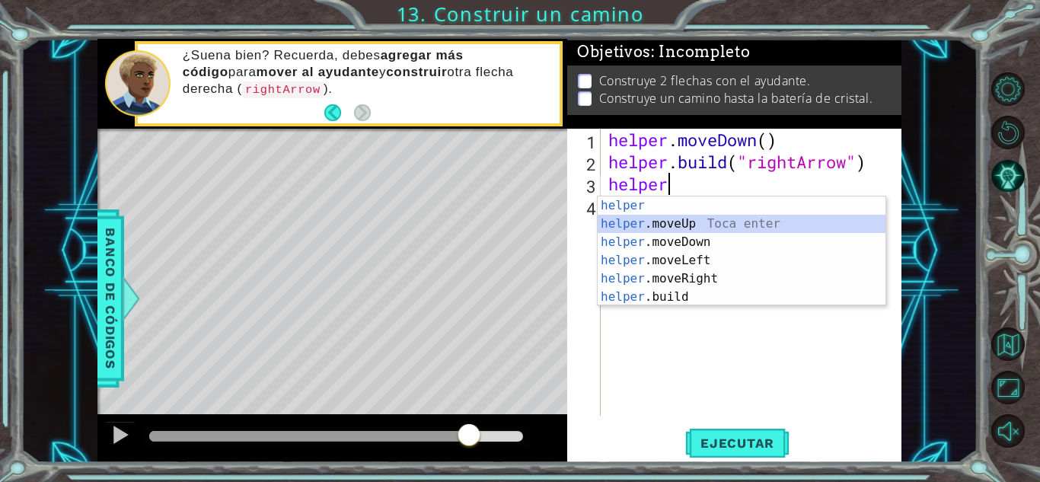
click at [702, 231] on div "helper Toca enter helper .moveUp Toca enter helper .moveDown Toca enter helper …" at bounding box center [741, 269] width 288 height 146
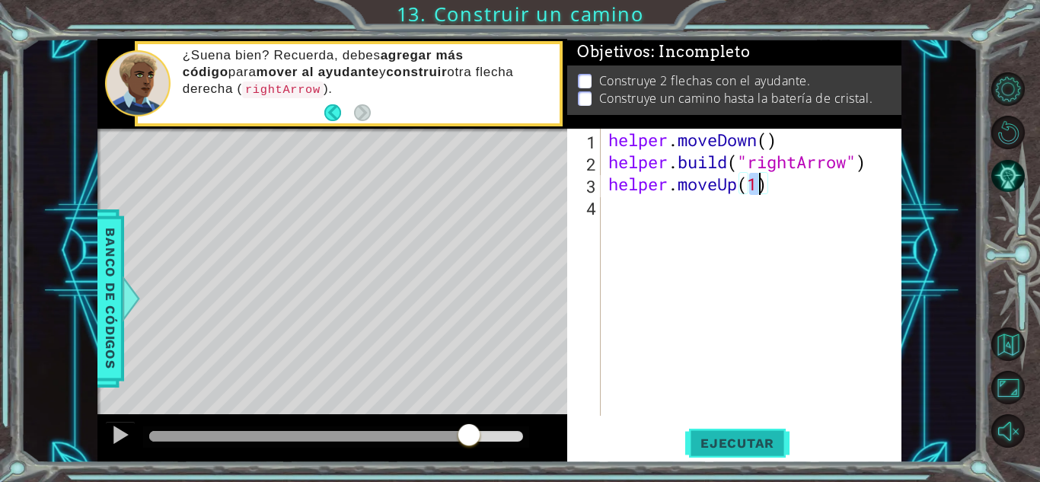
type textarea "helper.moveUp(1)"
click at [747, 442] on span "Ejecutar" at bounding box center [737, 442] width 104 height 15
